Goal: Task Accomplishment & Management: Manage account settings

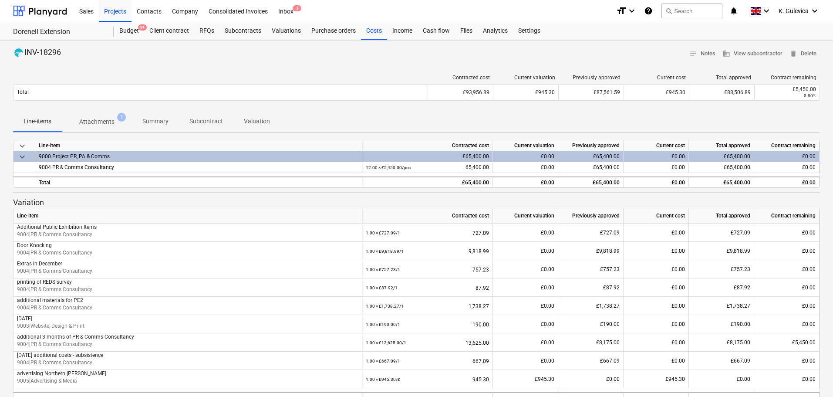
click at [150, 122] on p "Summary" at bounding box center [155, 121] width 26 height 9
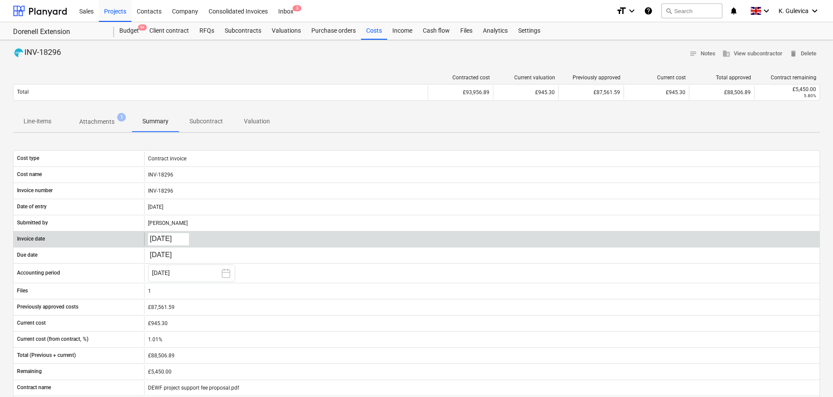
click at [169, 238] on body "Sales Projects Contacts Company Consolidated Invoices Inbox 3 format_size keybo…" at bounding box center [416, 198] width 833 height 397
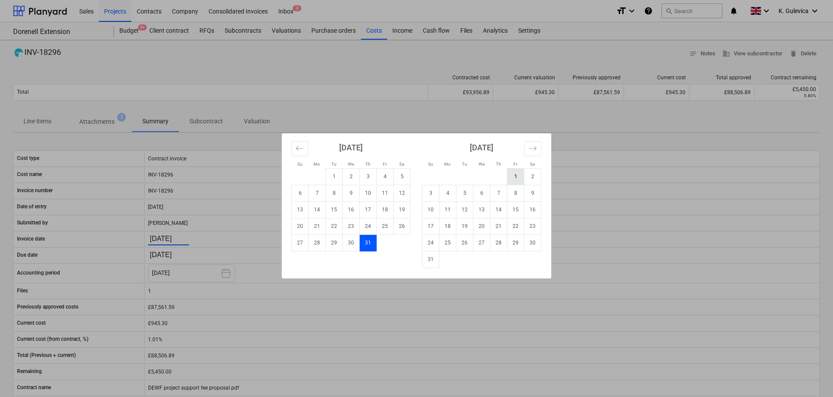
click at [514, 178] on td "1" at bounding box center [516, 176] width 17 height 17
type input "[DATE]"
